Goal: Entertainment & Leisure: Consume media (video, audio)

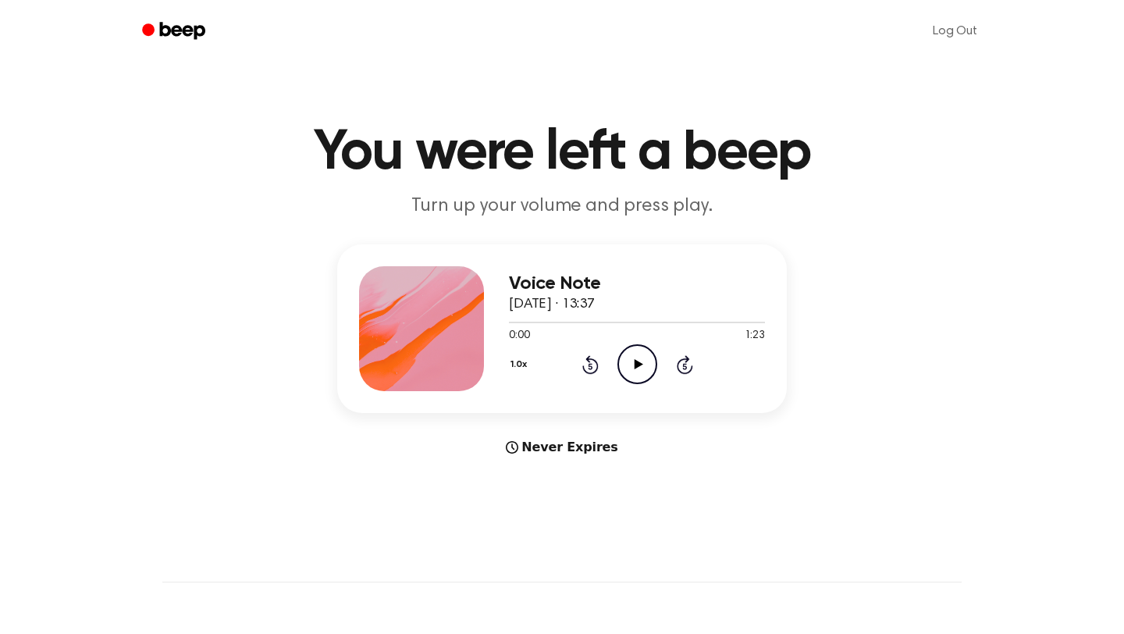
click at [634, 368] on icon at bounding box center [638, 364] width 9 height 10
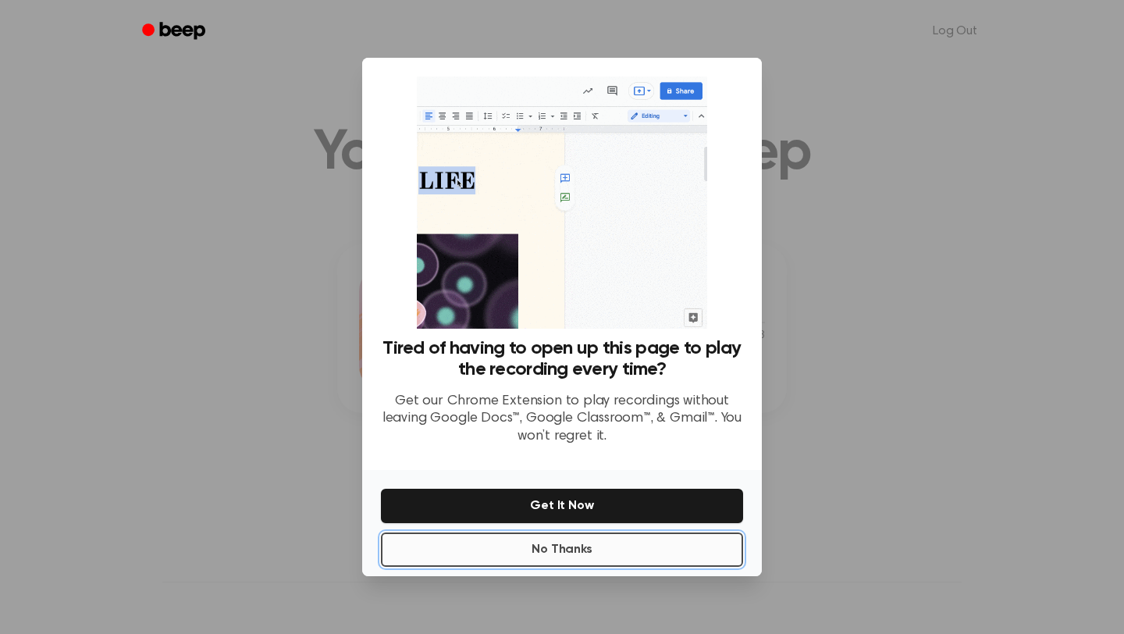
click at [586, 542] on button "No Thanks" at bounding box center [562, 549] width 362 height 34
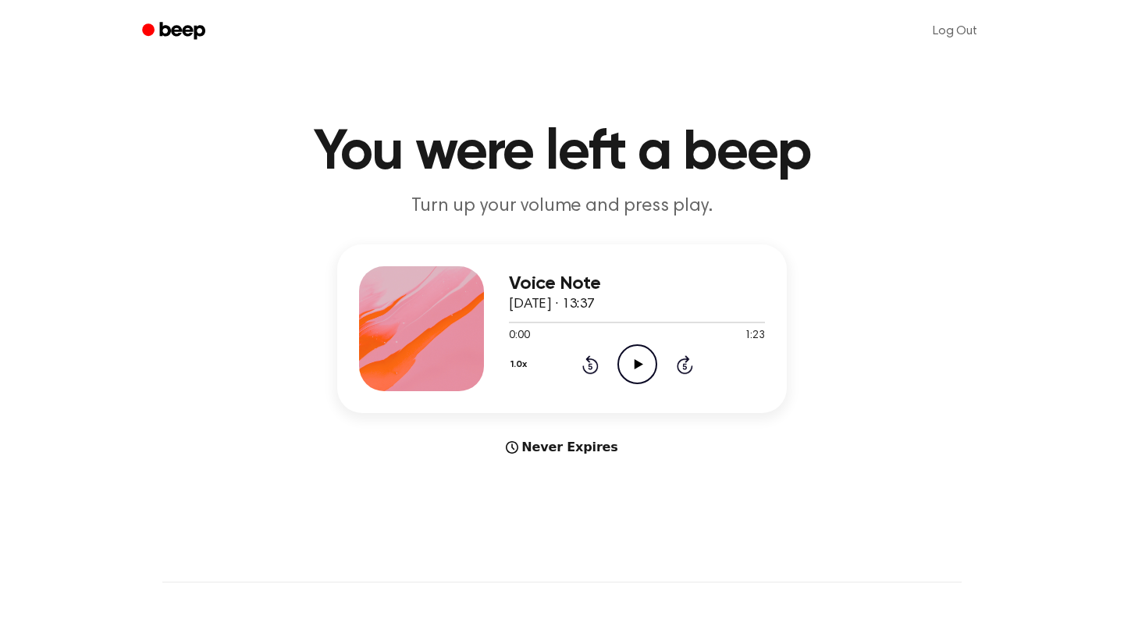
click at [636, 365] on icon at bounding box center [638, 364] width 9 height 10
click at [636, 365] on icon "Pause Audio" at bounding box center [638, 364] width 40 height 40
drag, startPoint x: 511, startPoint y: 320, endPoint x: 493, endPoint y: 322, distance: 18.1
click at [493, 322] on div "Voice Note [DATE] · 13:37 0:01 1:23 Your browser does not support the [object O…" at bounding box center [562, 328] width 450 height 169
click at [507, 326] on span at bounding box center [508, 322] width 12 height 12
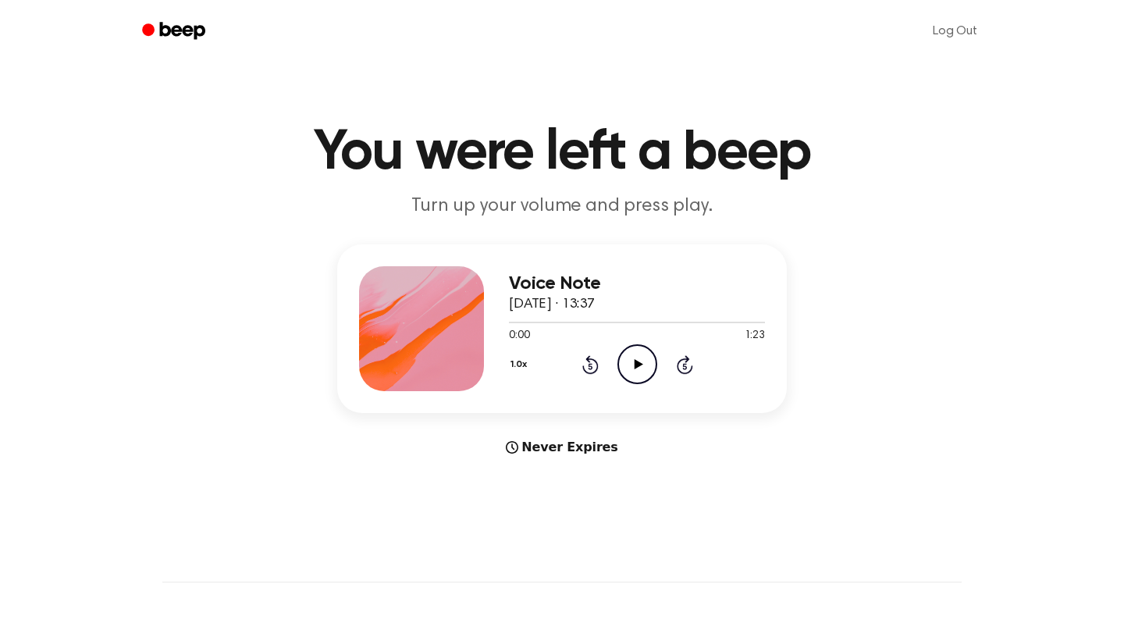
click at [630, 372] on icon "Play Audio" at bounding box center [638, 364] width 40 height 40
click at [627, 374] on icon "Pause Audio" at bounding box center [638, 364] width 40 height 40
drag, startPoint x: 527, startPoint y: 323, endPoint x: 492, endPoint y: 326, distance: 35.3
click at [492, 326] on div "Voice Note [DATE] · 13:37 0:06 1:23 Your browser does not support the [object O…" at bounding box center [562, 328] width 450 height 169
click at [511, 325] on div at bounding box center [637, 321] width 256 height 12
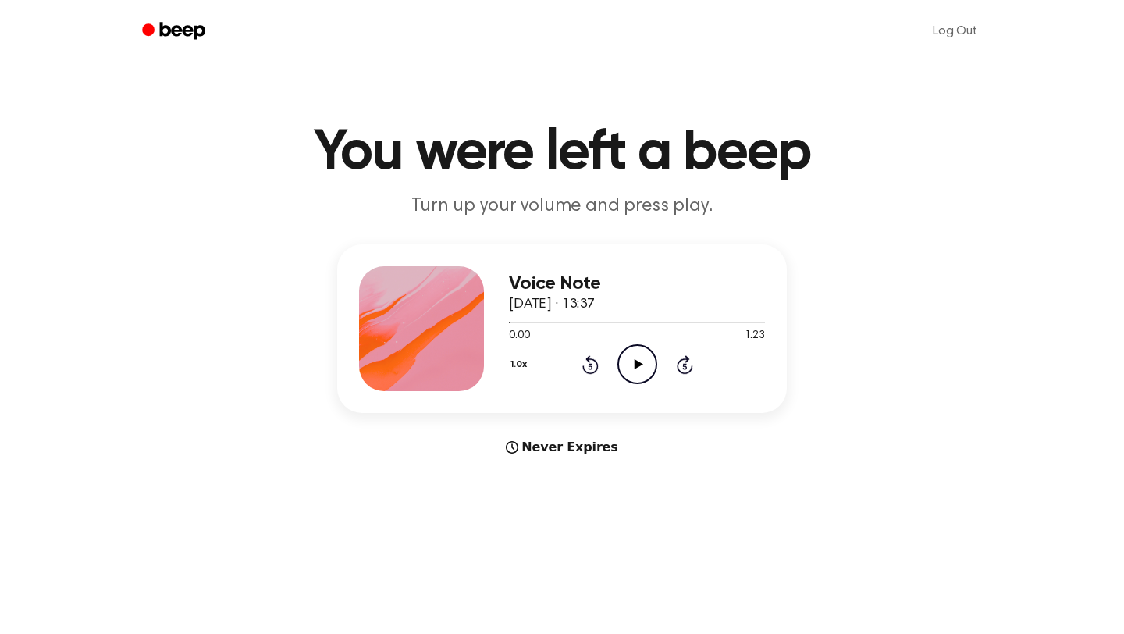
click at [647, 371] on icon "Play Audio" at bounding box center [638, 364] width 40 height 40
click at [631, 364] on icon "Pause Audio" at bounding box center [638, 364] width 40 height 40
click at [640, 365] on icon "Play Audio" at bounding box center [638, 364] width 40 height 40
click at [636, 363] on icon "Pause Audio" at bounding box center [638, 364] width 40 height 40
click at [512, 322] on div at bounding box center [579, 323] width 140 height 2
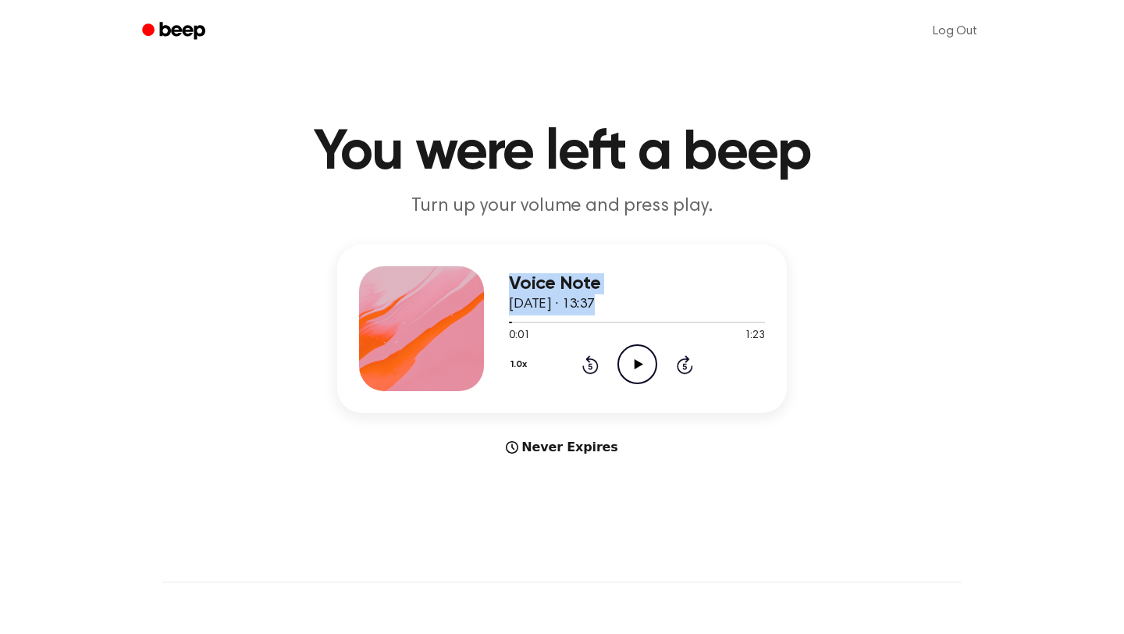
drag, startPoint x: 507, startPoint y: 323, endPoint x: 490, endPoint y: 323, distance: 17.2
click at [490, 323] on div "Voice Note [DATE] · 13:37 0:01 1:23 Your browser does not support the [object O…" at bounding box center [562, 328] width 450 height 169
click at [521, 323] on div at bounding box center [637, 323] width 256 height 2
drag, startPoint x: 521, startPoint y: 323, endPoint x: 492, endPoint y: 323, distance: 29.7
click at [491, 323] on div "Voice Note [DATE] · 13:37 0:04 1:23 Your browser does not support the [object O…" at bounding box center [562, 328] width 450 height 169
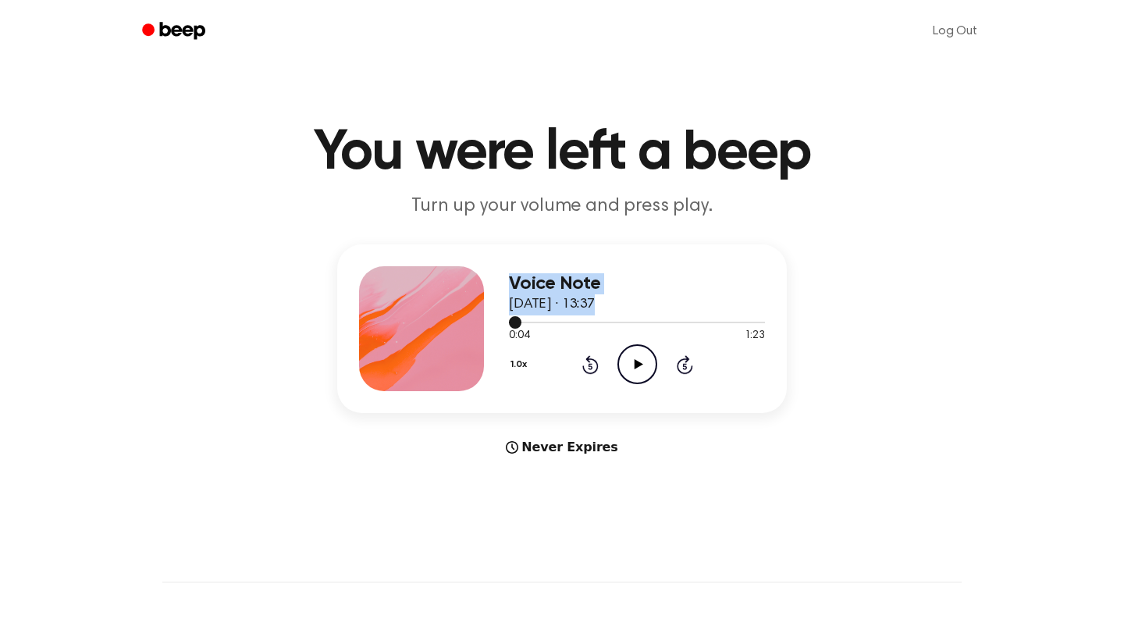
click at [511, 325] on span at bounding box center [515, 322] width 12 height 12
click at [632, 363] on icon "Play Audio" at bounding box center [638, 364] width 40 height 40
click at [632, 363] on icon "Pause Audio" at bounding box center [638, 364] width 40 height 40
drag, startPoint x: 511, startPoint y: 324, endPoint x: 490, endPoint y: 324, distance: 21.1
click at [490, 324] on div "Voice Note [DATE] · 13:37 0:02 1:23 Your browser does not support the [object O…" at bounding box center [562, 328] width 450 height 169
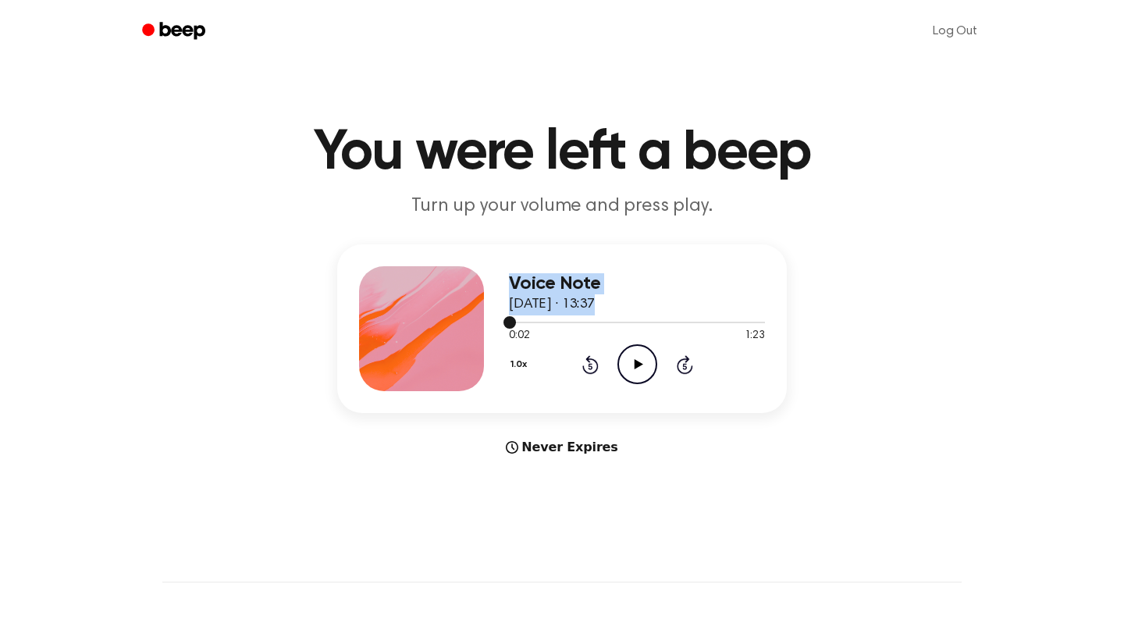
click at [511, 324] on span at bounding box center [510, 322] width 12 height 12
click at [631, 368] on icon "Play Audio" at bounding box center [638, 364] width 40 height 40
